Goal: Communication & Community: Answer question/provide support

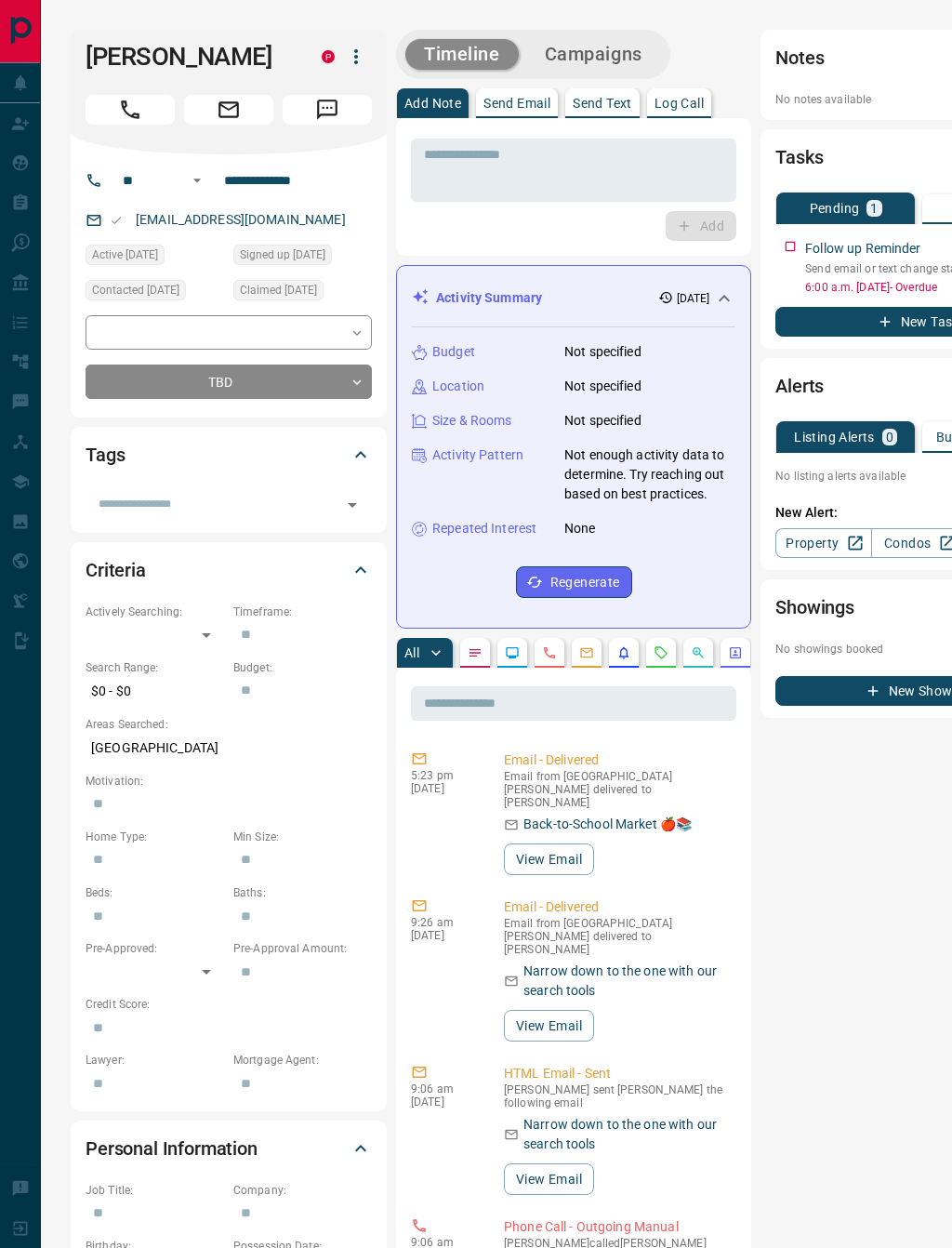
click at [519, 109] on p "Send Email" at bounding box center [517, 102] width 67 height 13
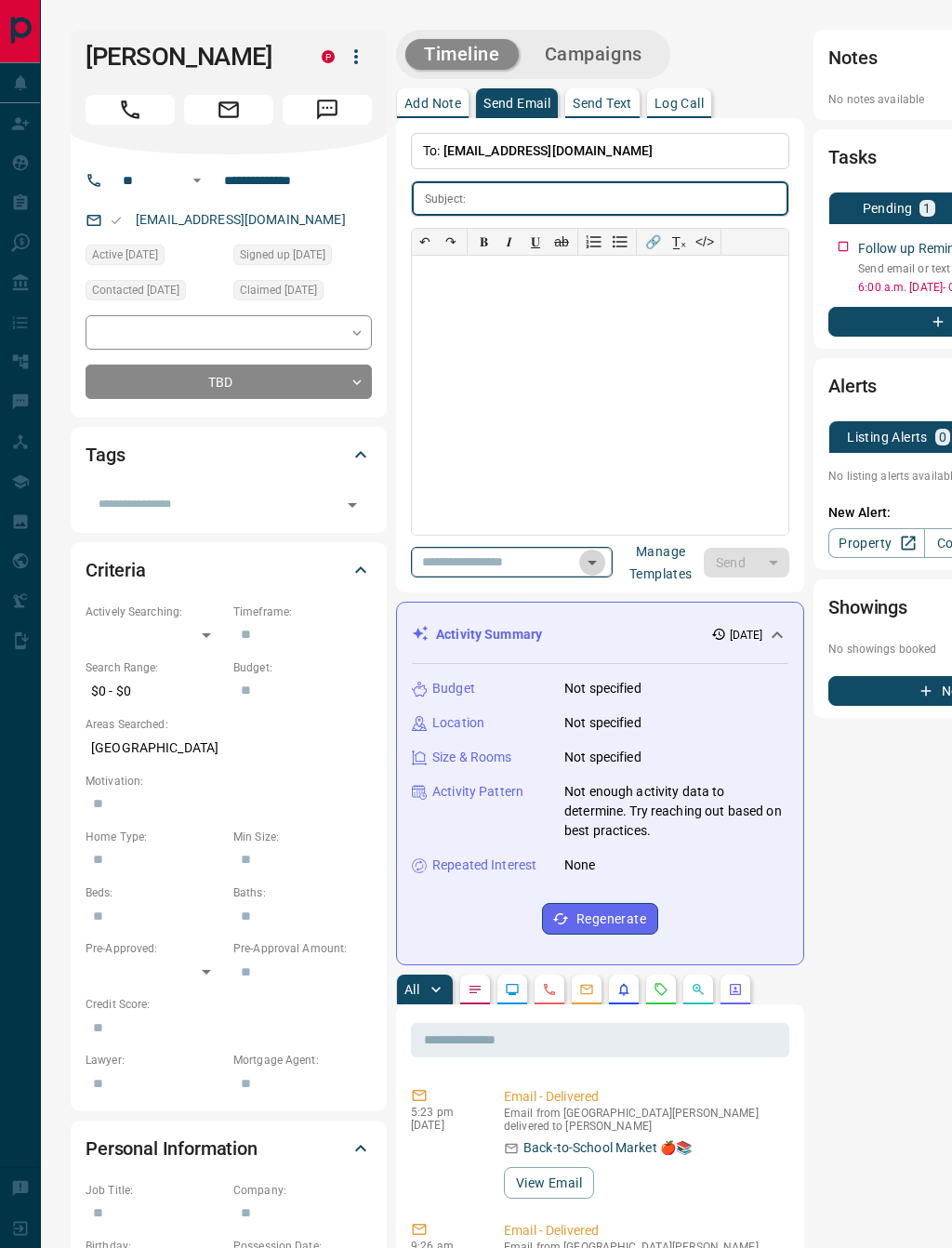
click at [581, 564] on icon "Open" at bounding box center [592, 562] width 22 height 22
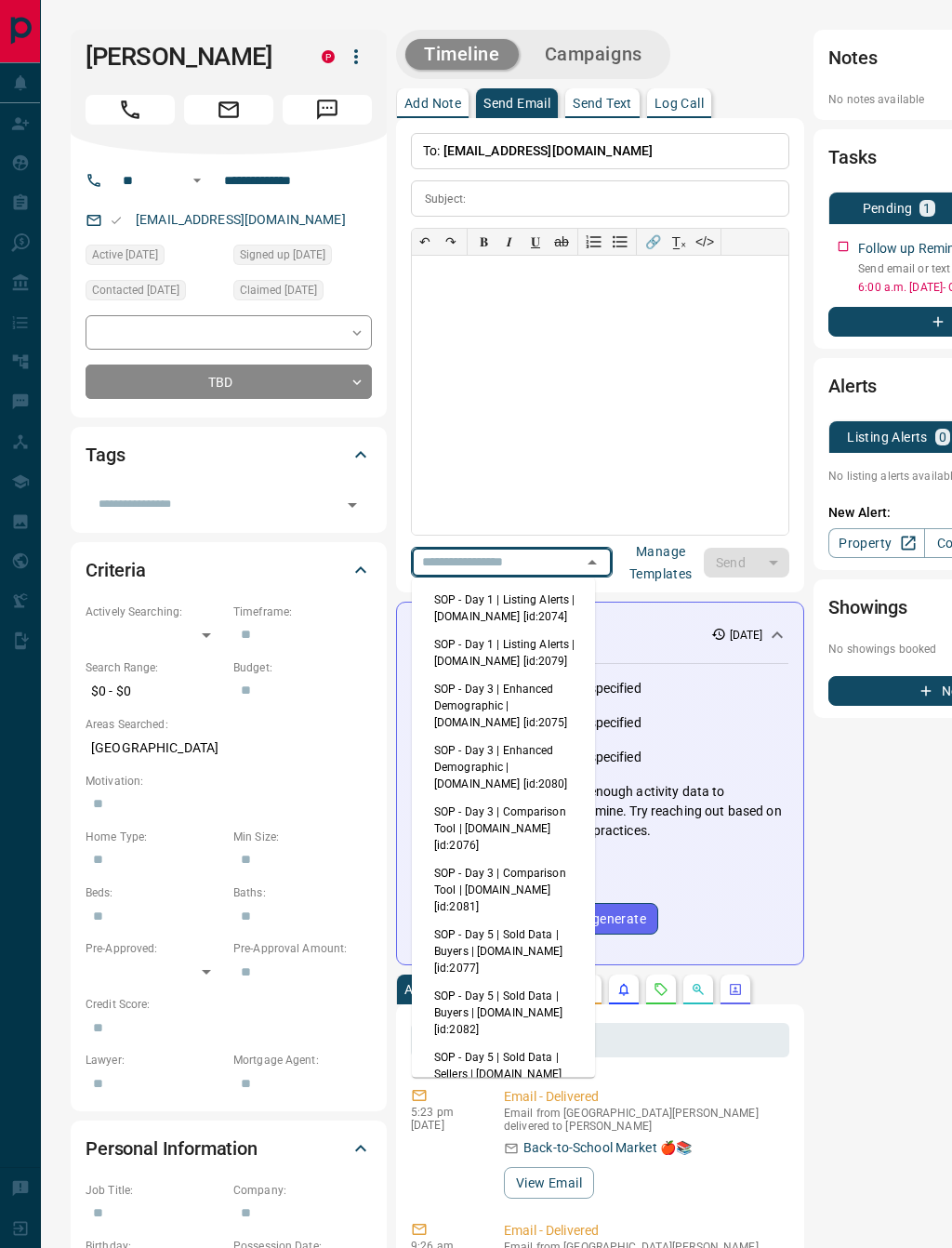
click at [542, 862] on li "SOP - Day 3 | Comparison Tool | [DOMAIN_NAME] [id:2081]" at bounding box center [503, 890] width 183 height 62
type input "**********"
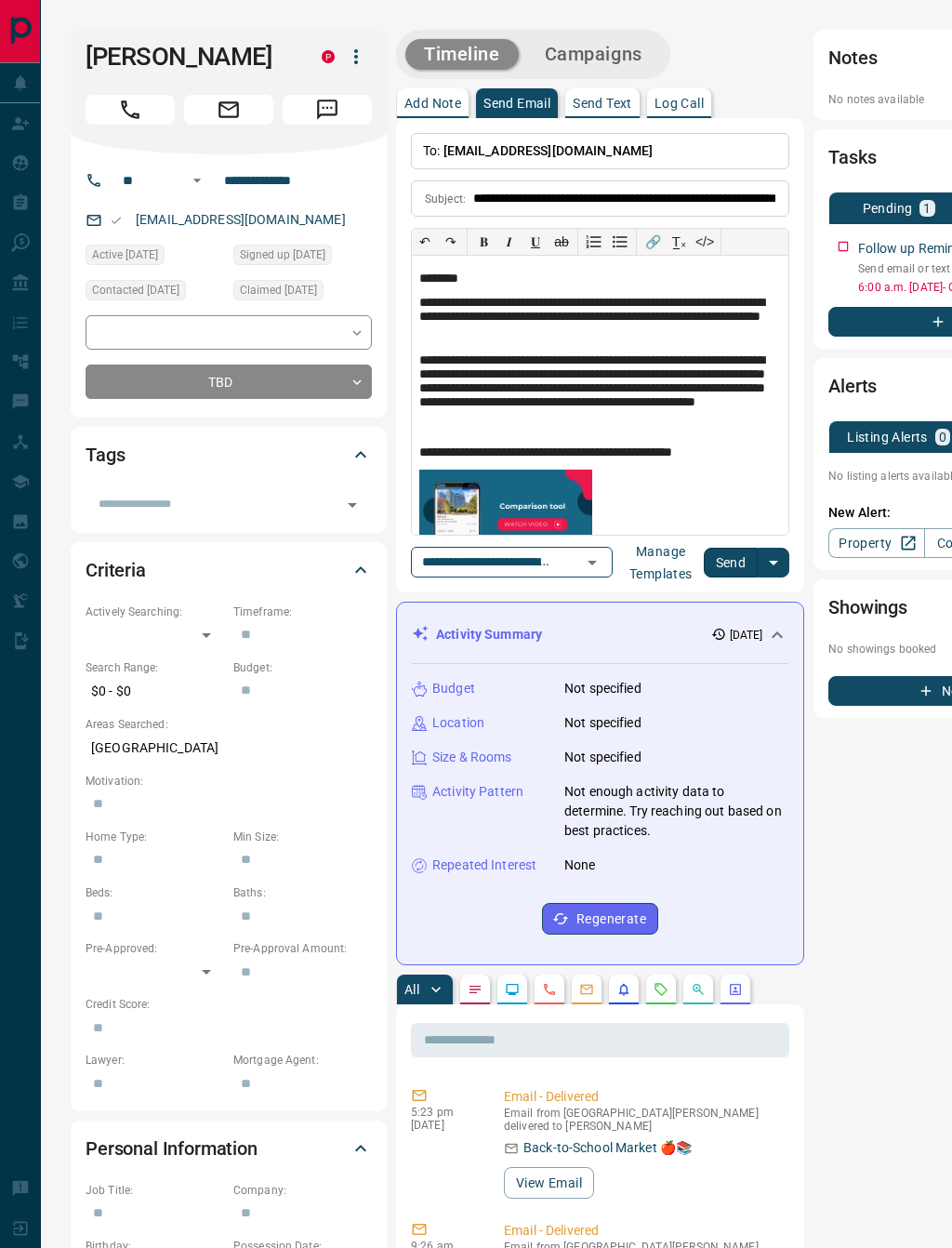
click at [715, 558] on button "Send" at bounding box center [731, 562] width 55 height 30
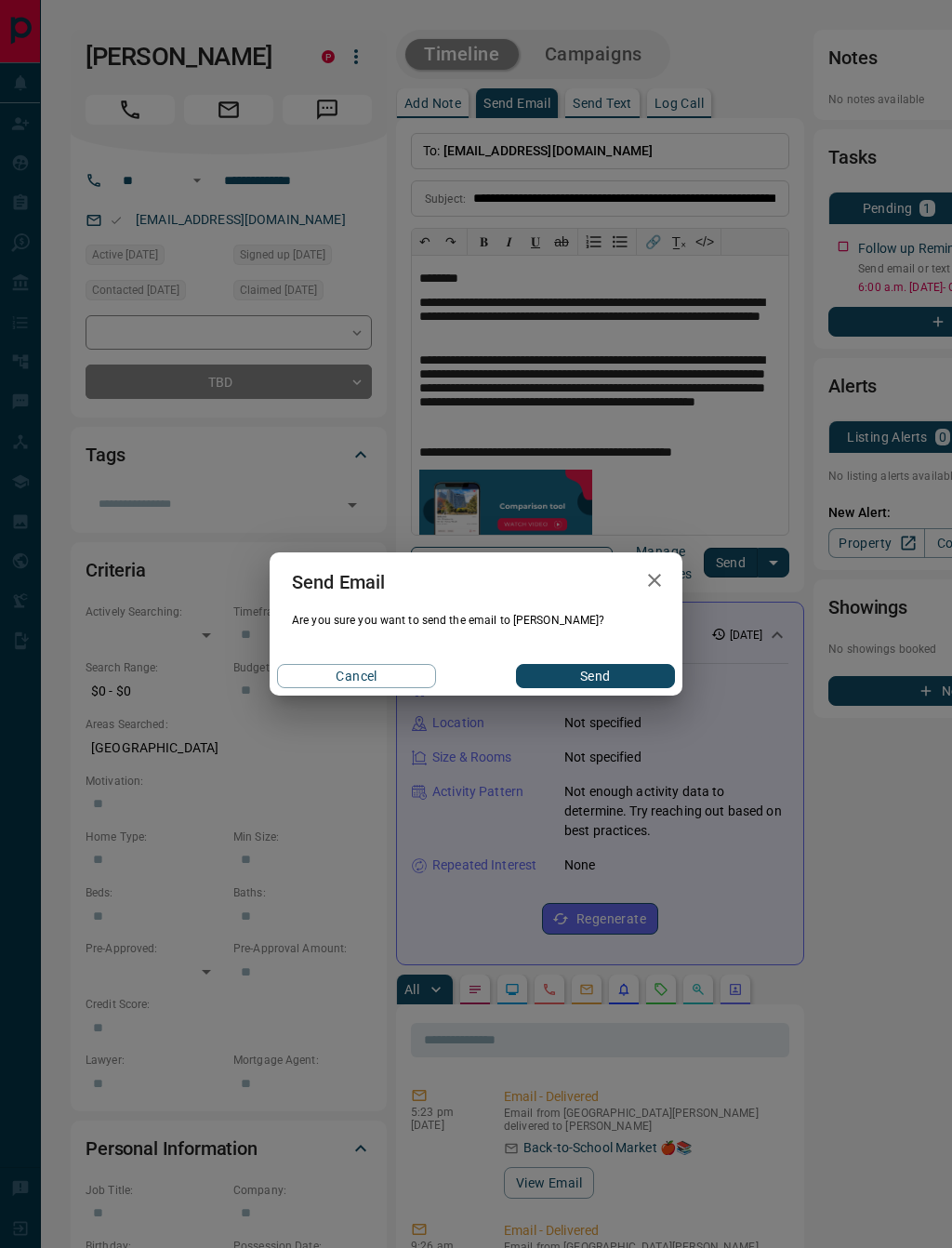
click at [603, 685] on button "Send" at bounding box center [595, 675] width 159 height 24
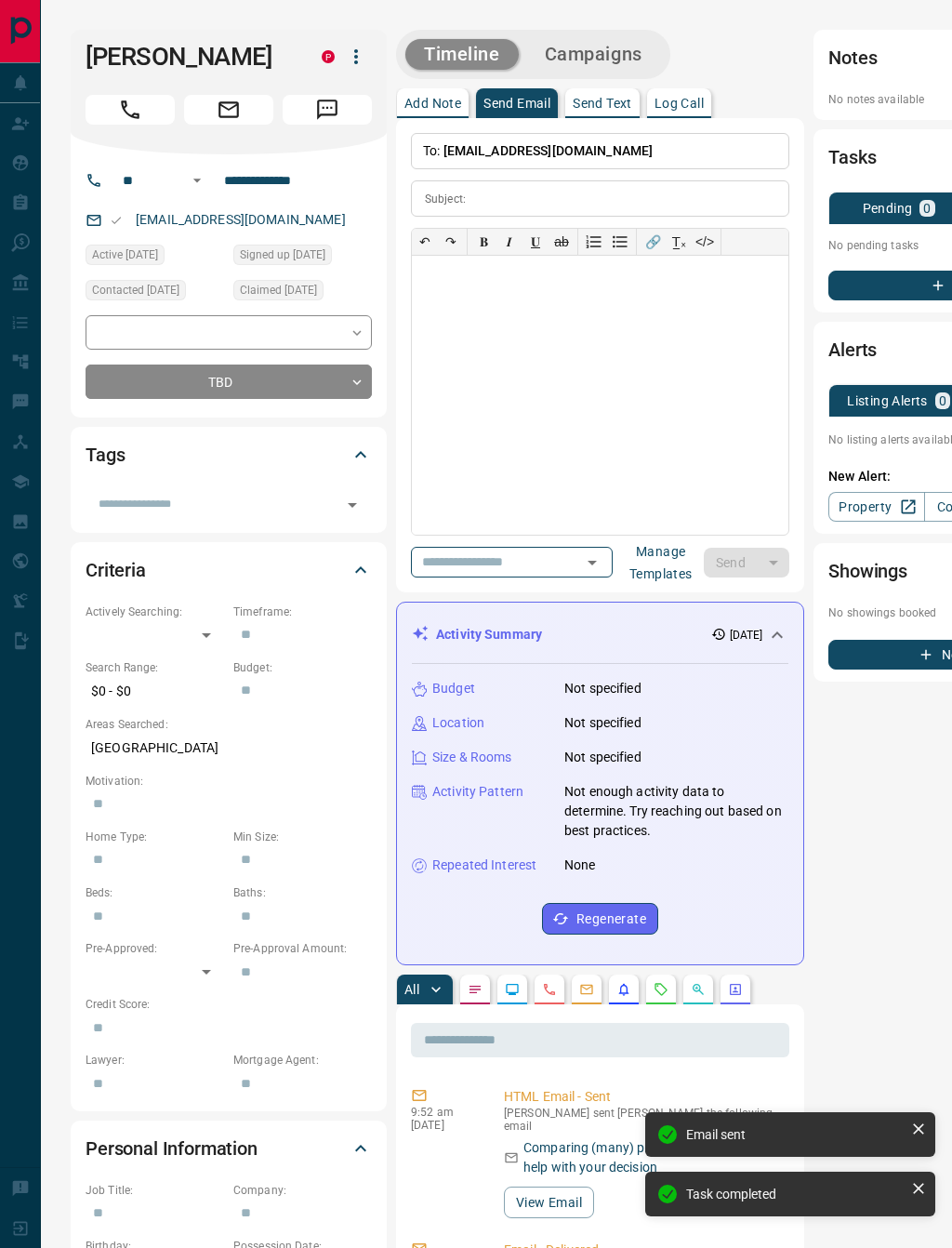
scroll to position [0, 162]
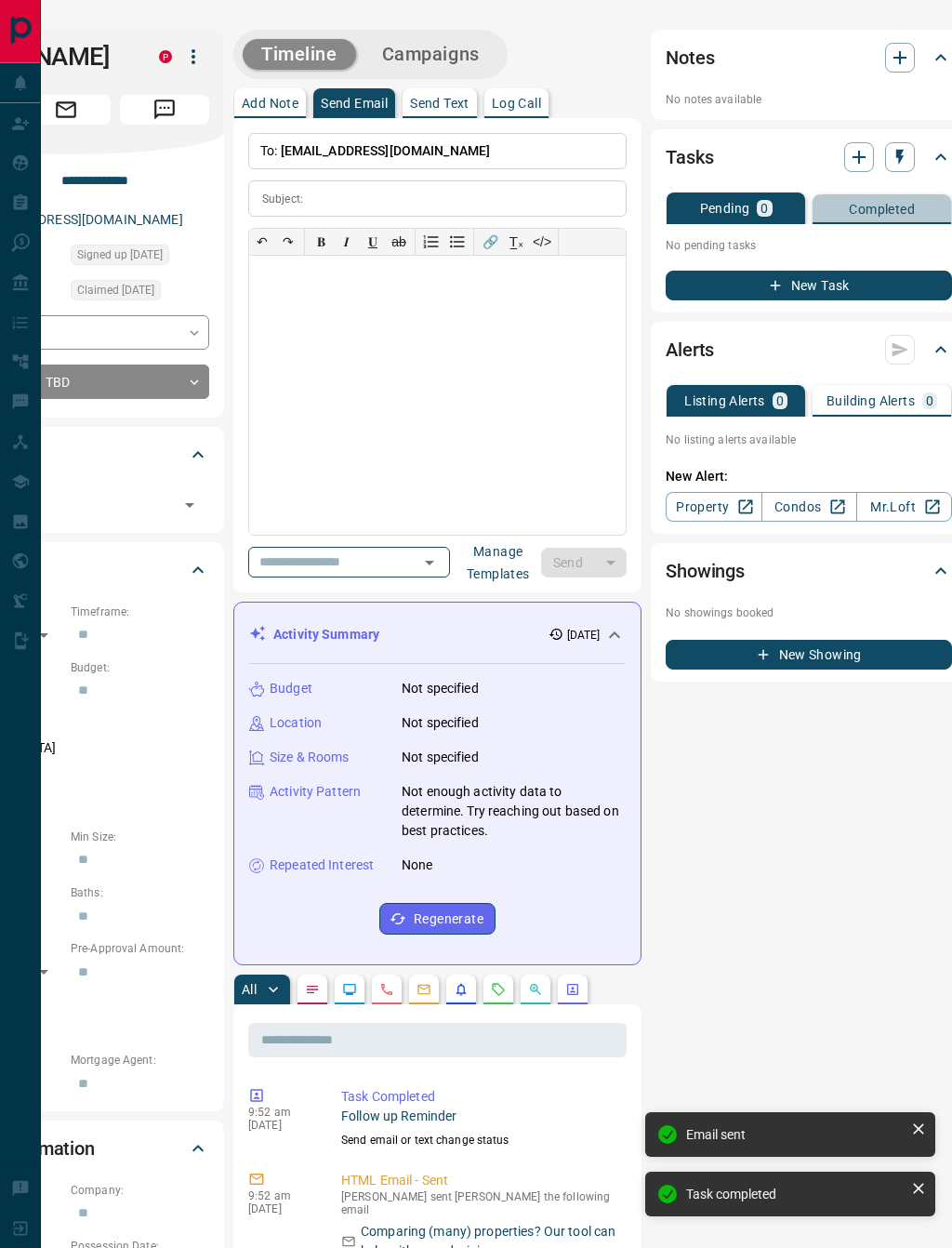
click at [857, 209] on p "Completed" at bounding box center [882, 209] width 66 height 13
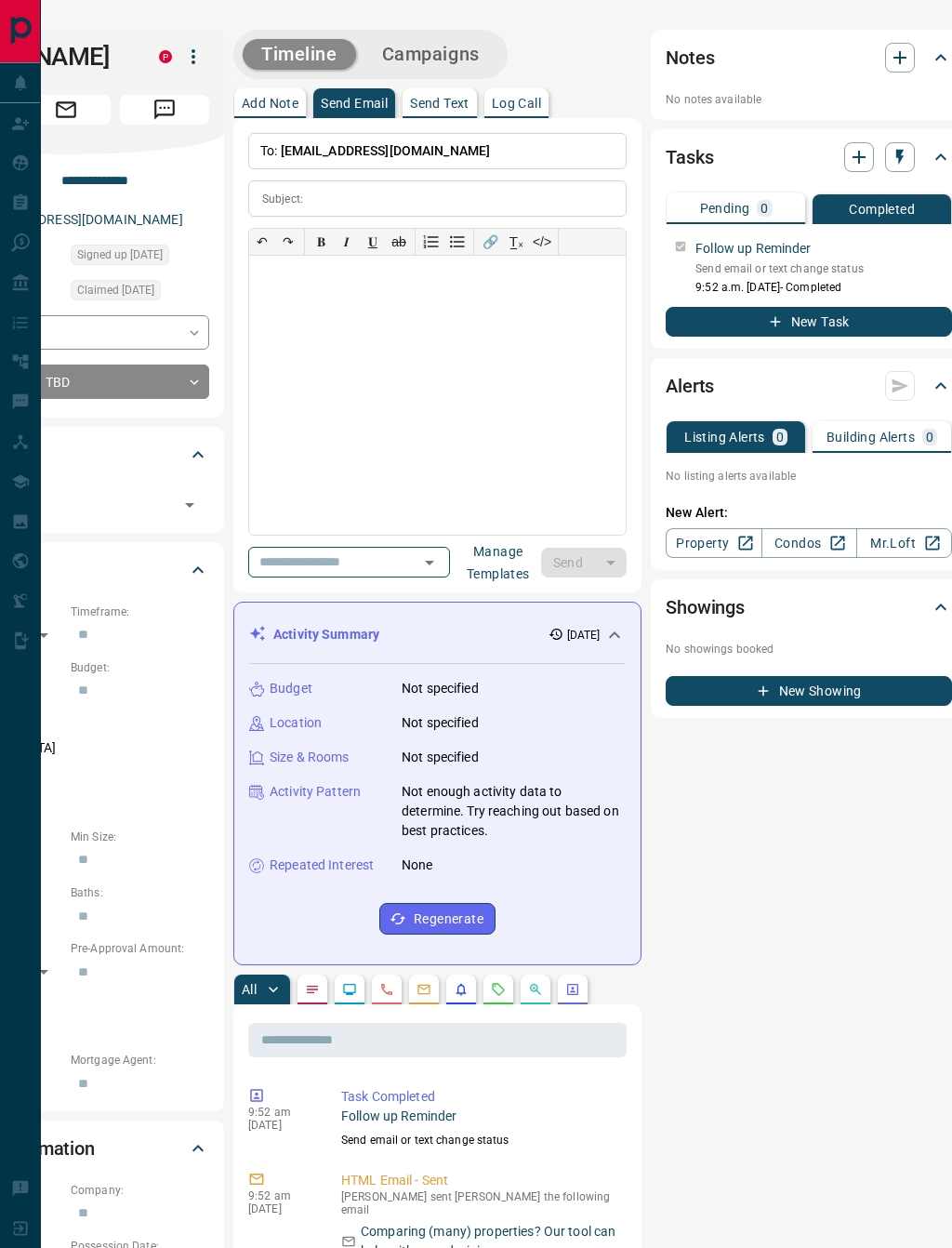
click at [665, 246] on div "Follow up Reminder Send email or text change status 9:52 a.m. [DATE] - Completed" at bounding box center [808, 264] width 286 height 64
click at [665, 247] on div "Follow up Reminder Send email or text change status 9:52 a.m. [DATE] - Completed" at bounding box center [808, 264] width 286 height 64
click at [853, 157] on icon "button" at bounding box center [858, 156] width 13 height 13
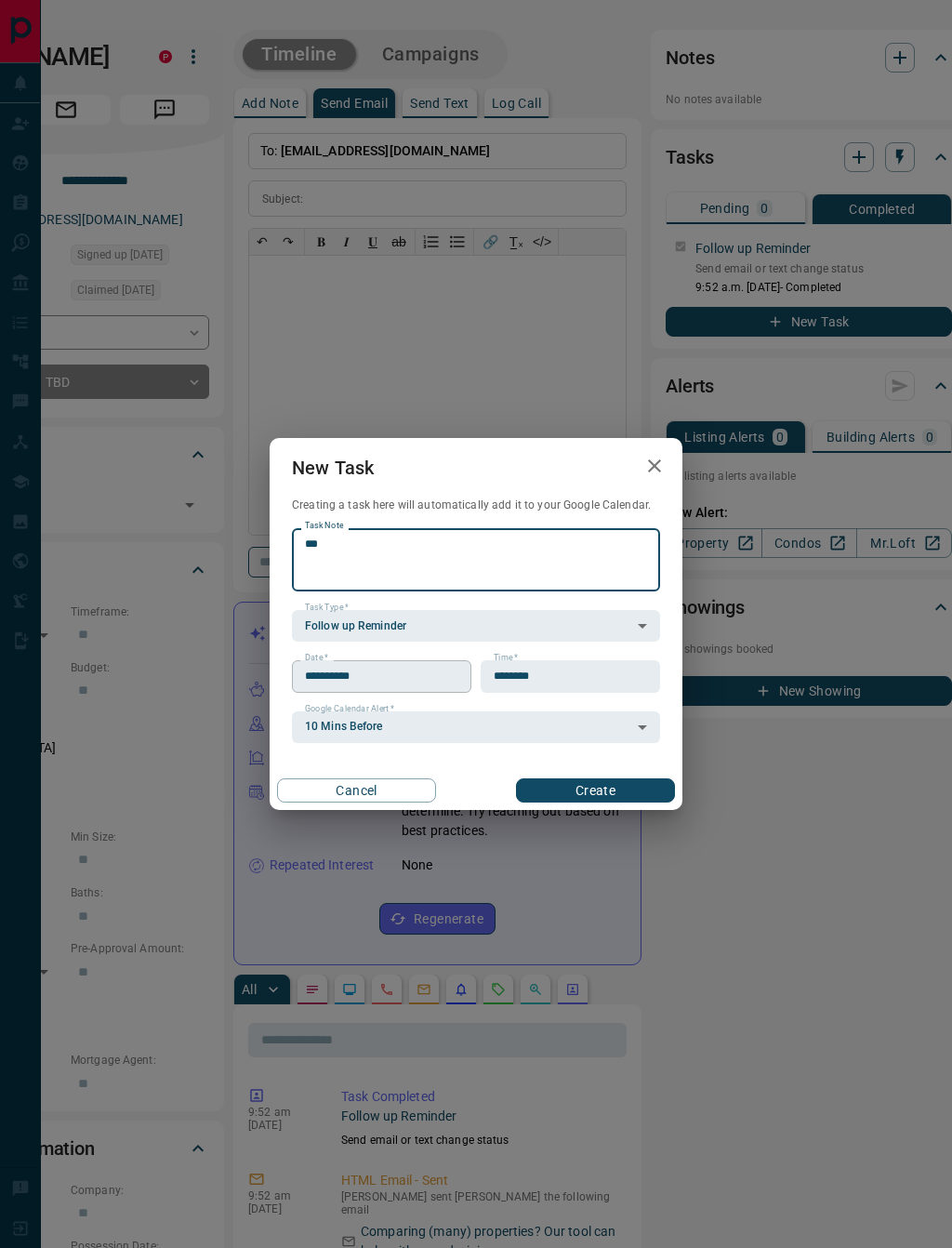
type textarea "***"
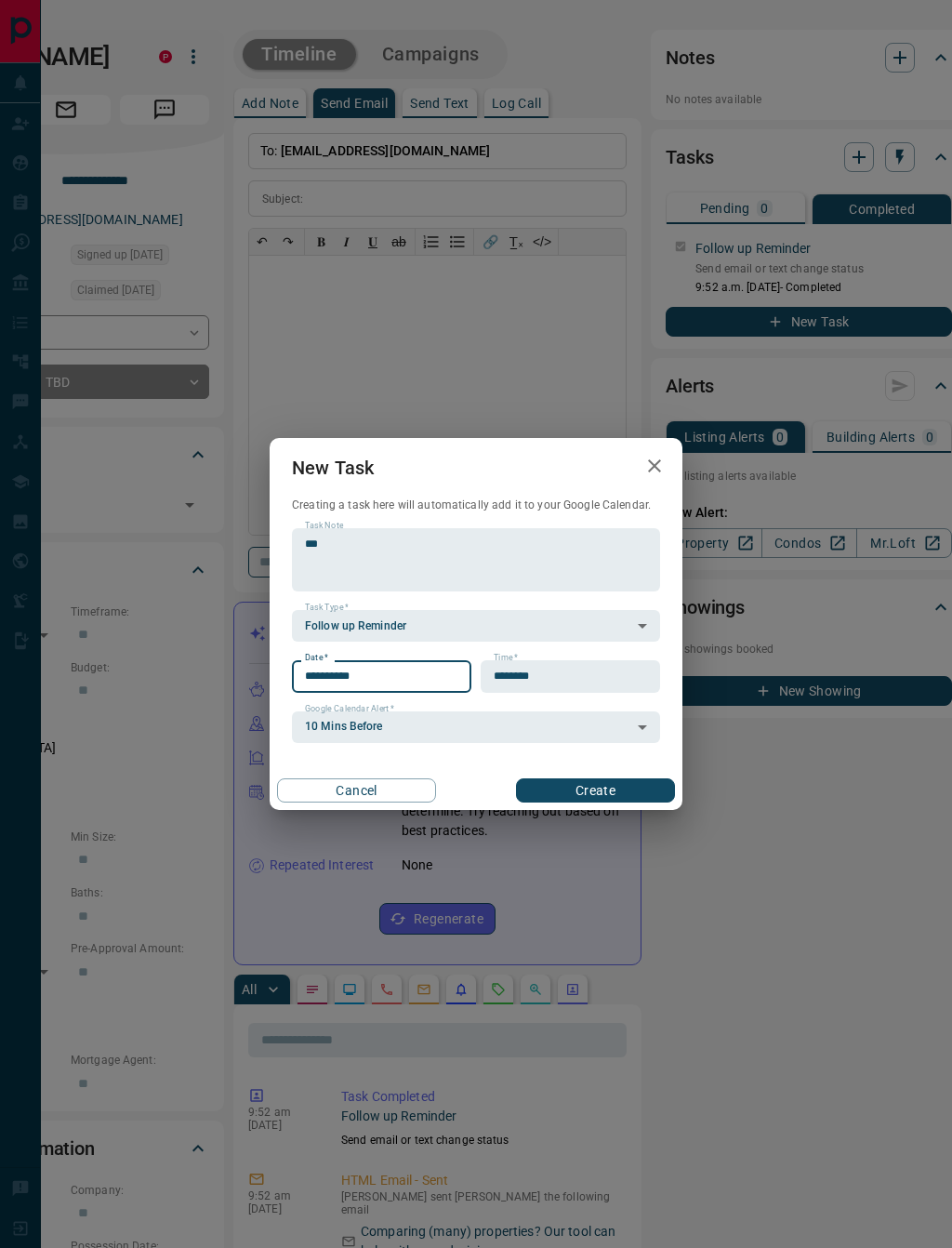
click at [356, 670] on input "**********" at bounding box center [375, 675] width 166 height 32
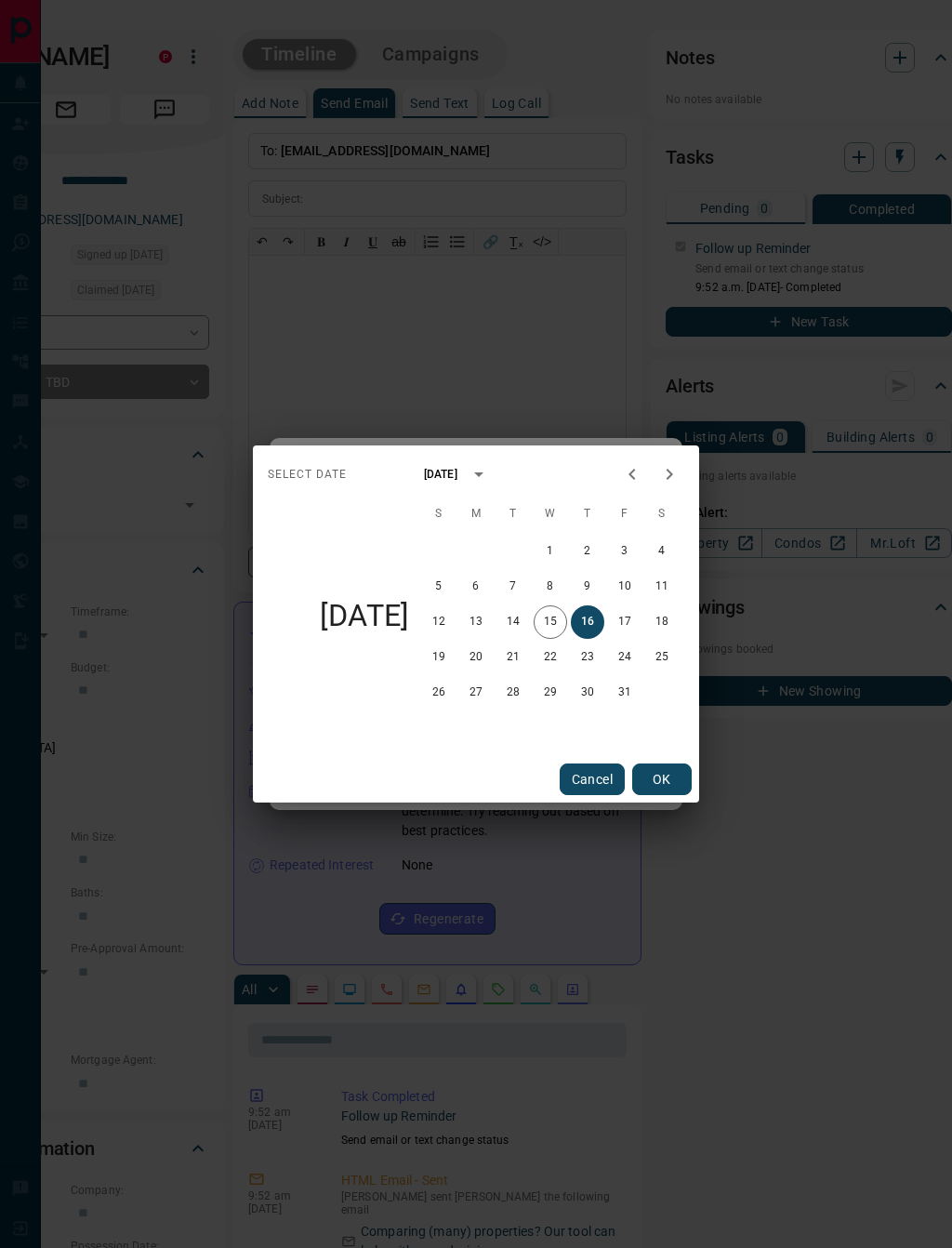
click at [677, 469] on icon "Next month" at bounding box center [668, 473] width 22 height 22
click at [678, 472] on icon "Next month" at bounding box center [668, 473] width 22 height 22
click at [518, 589] on button "9" at bounding box center [513, 586] width 34 height 34
type input "**********"
click at [673, 781] on button "OK" at bounding box center [662, 779] width 60 height 32
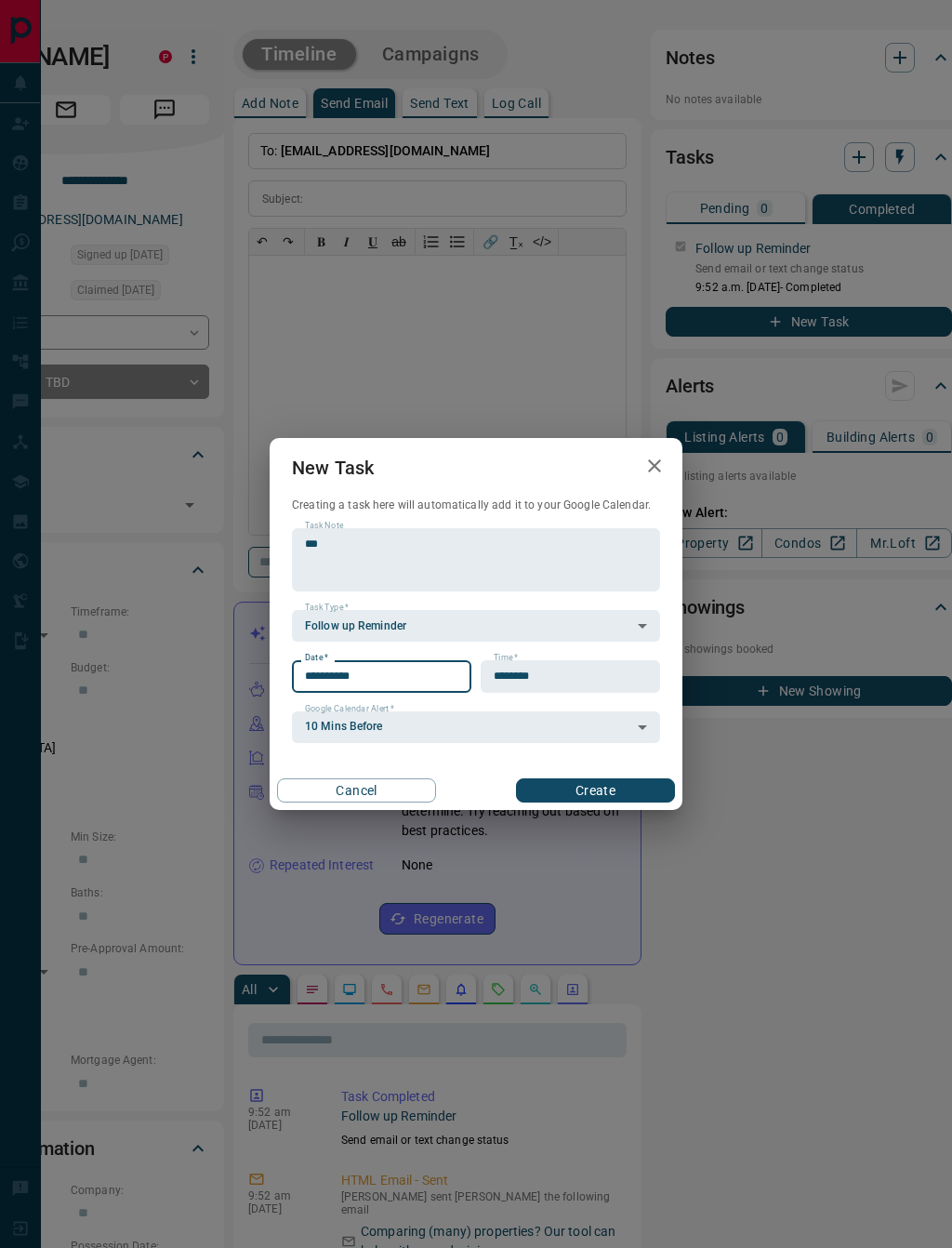
click at [627, 785] on button "Create" at bounding box center [595, 790] width 159 height 24
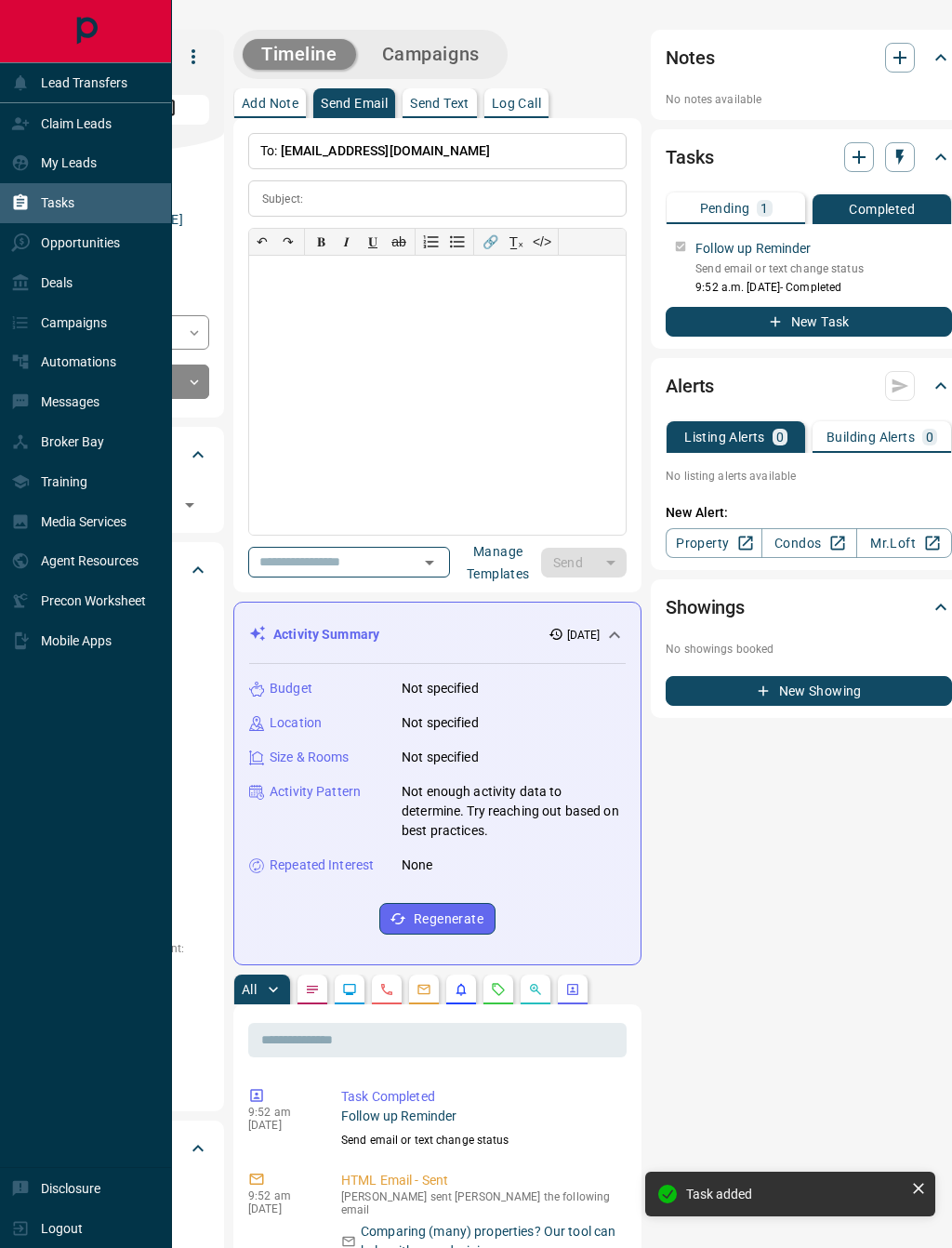
click at [40, 216] on div "Tasks" at bounding box center [42, 203] width 63 height 31
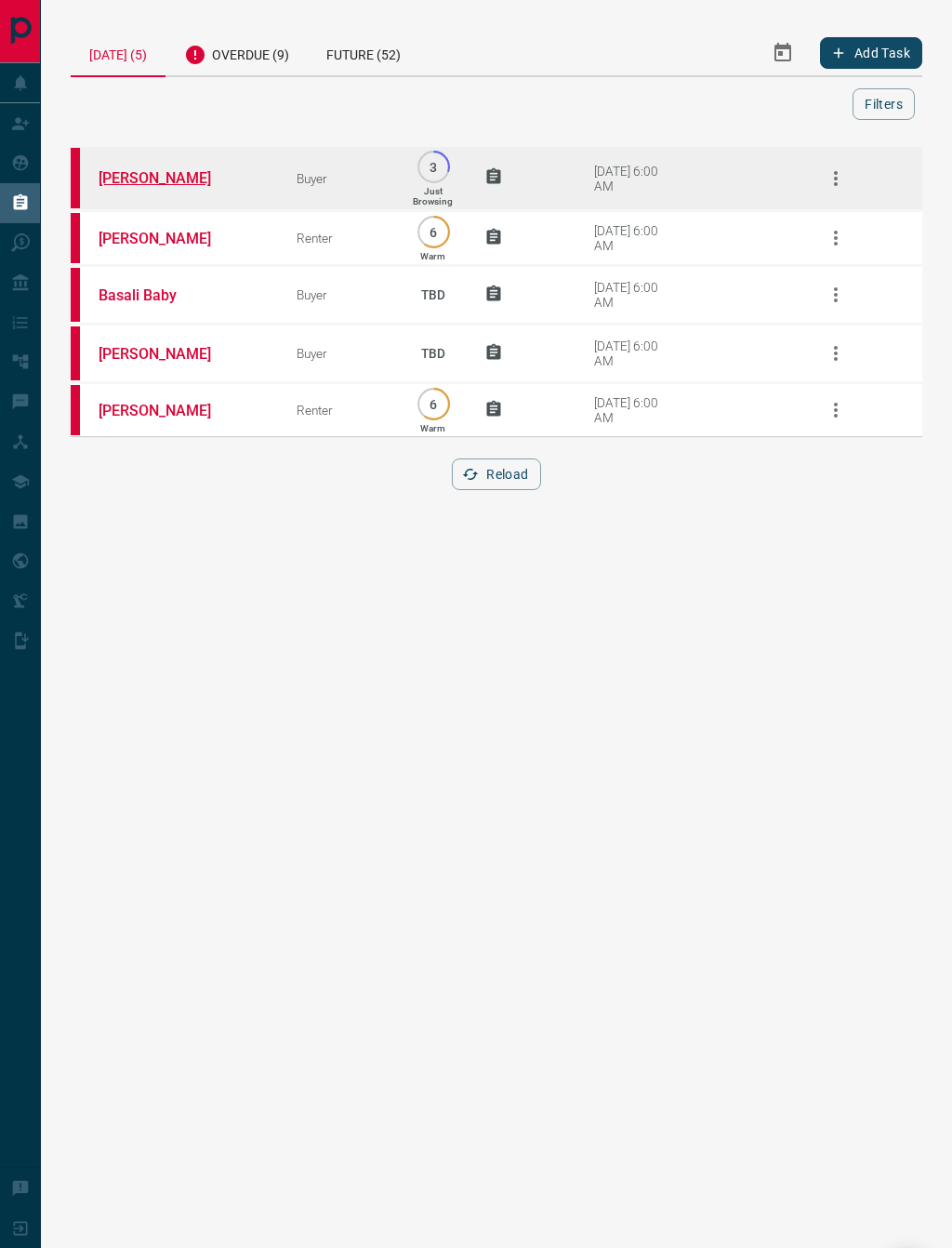
click at [157, 182] on link "[PERSON_NAME]" at bounding box center [168, 178] width 139 height 17
